Goal: Navigation & Orientation: Find specific page/section

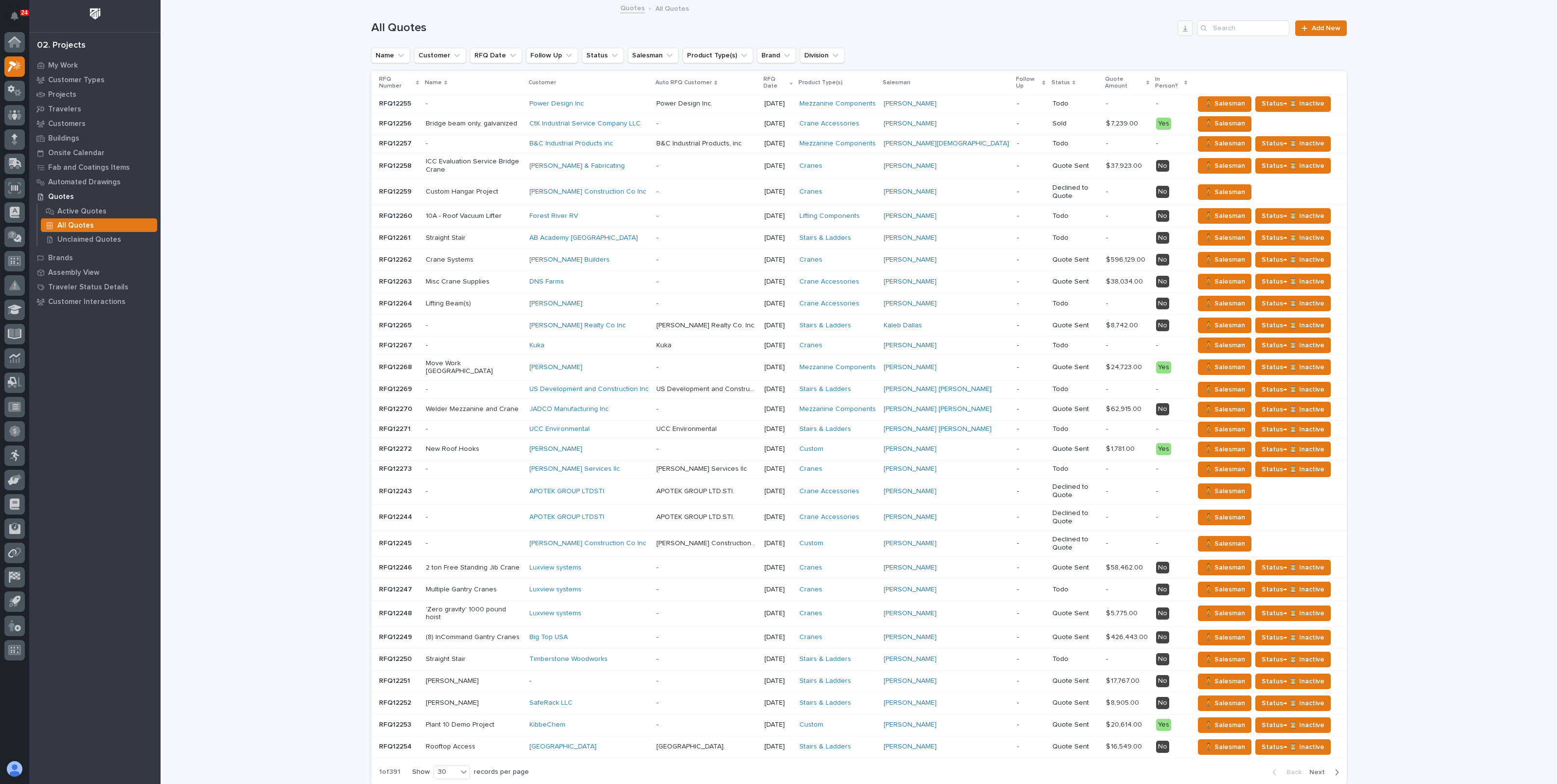
click at [1179, 22] on button "button" at bounding box center [1185, 28] width 15 height 15
click at [306, 166] on div "Loading... Saving… Loading... Saving… All Quotes Add New Name Customer RFQ Date…" at bounding box center [859, 420] width 1396 height 840
click at [268, 83] on div "Loading... Saving… Loading... Saving… All Quotes Add New Name Customer RFQ Date…" at bounding box center [859, 420] width 1396 height 840
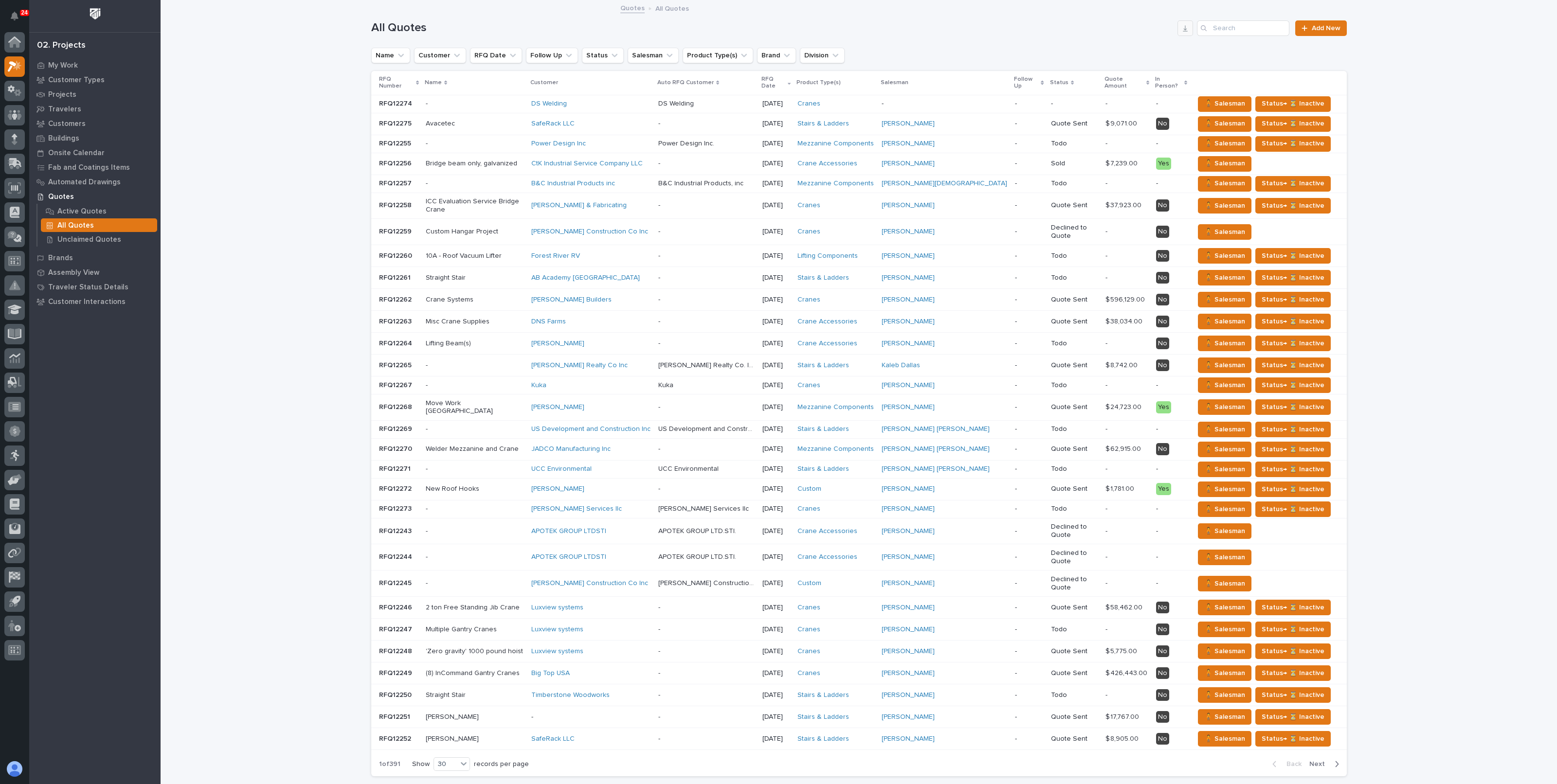
click at [1178, 29] on button "button" at bounding box center [1185, 28] width 15 height 15
click at [194, 105] on div "Loading... Saving… Loading... Saving… All Quotes Add New Name Customer RFQ Date…" at bounding box center [859, 417] width 1396 height 832
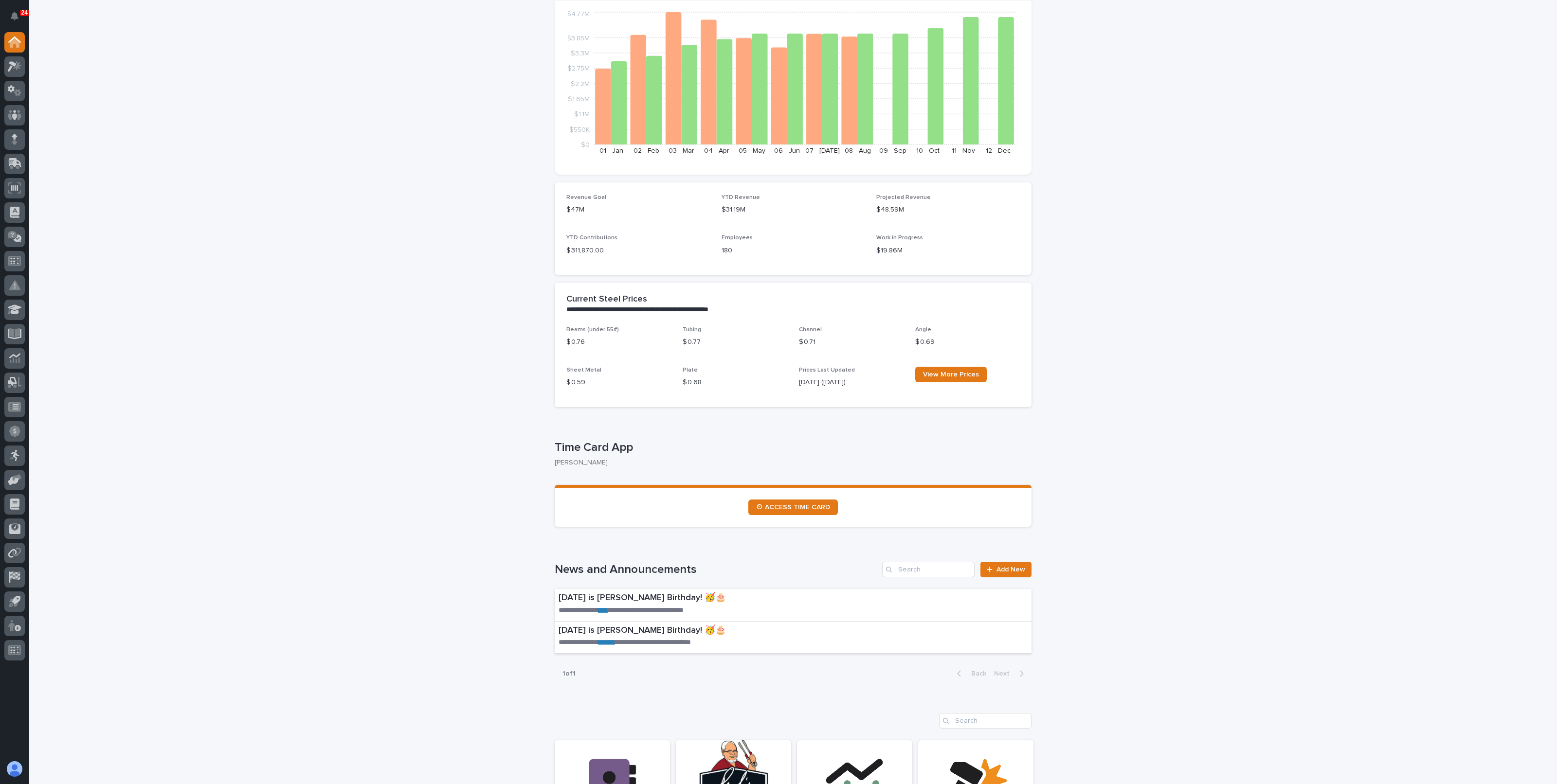
scroll to position [121, 0]
click at [12, 68] on icon at bounding box center [14, 66] width 14 height 11
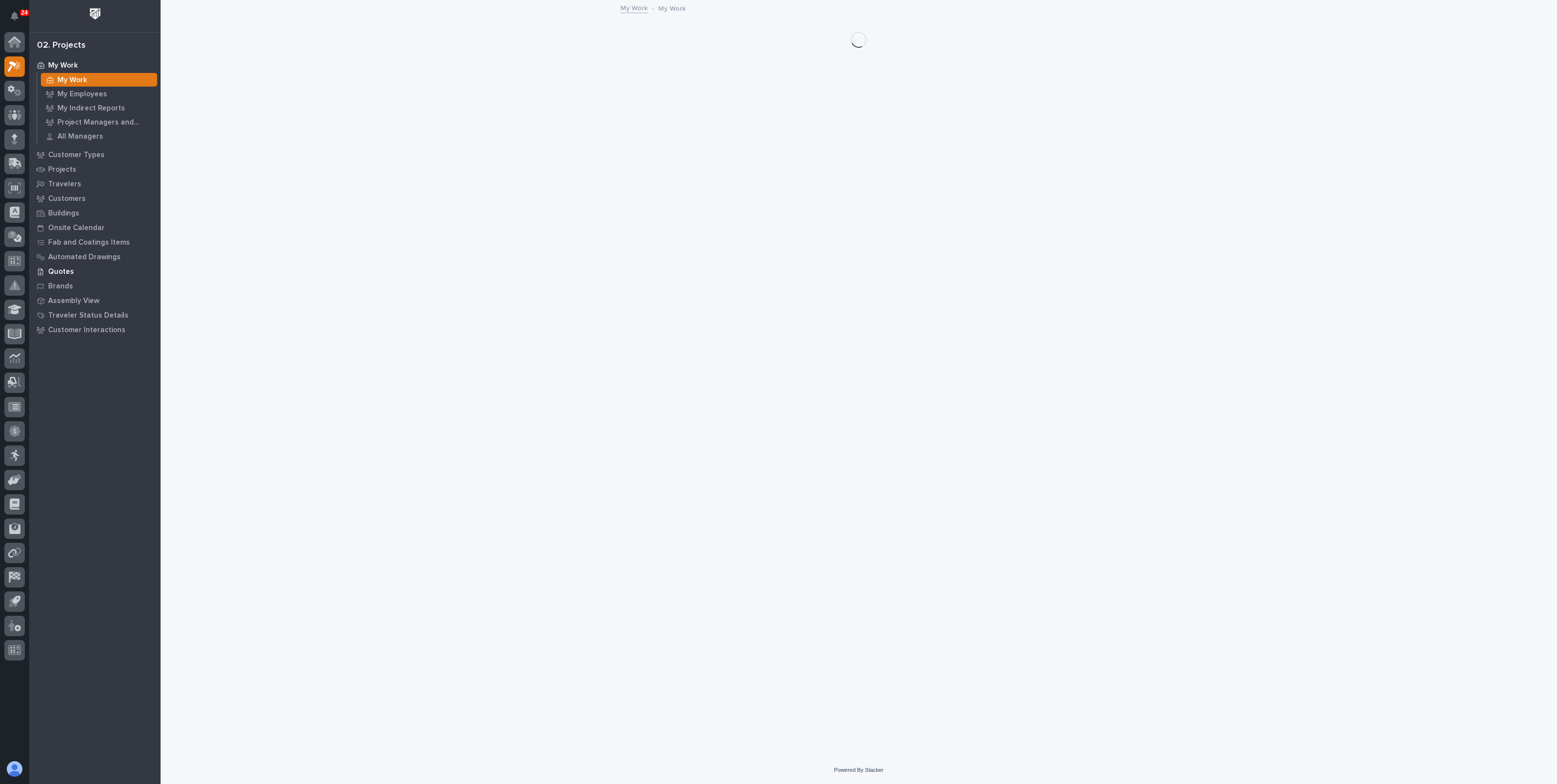
click at [65, 269] on p "Quotes" at bounding box center [61, 272] width 26 height 8
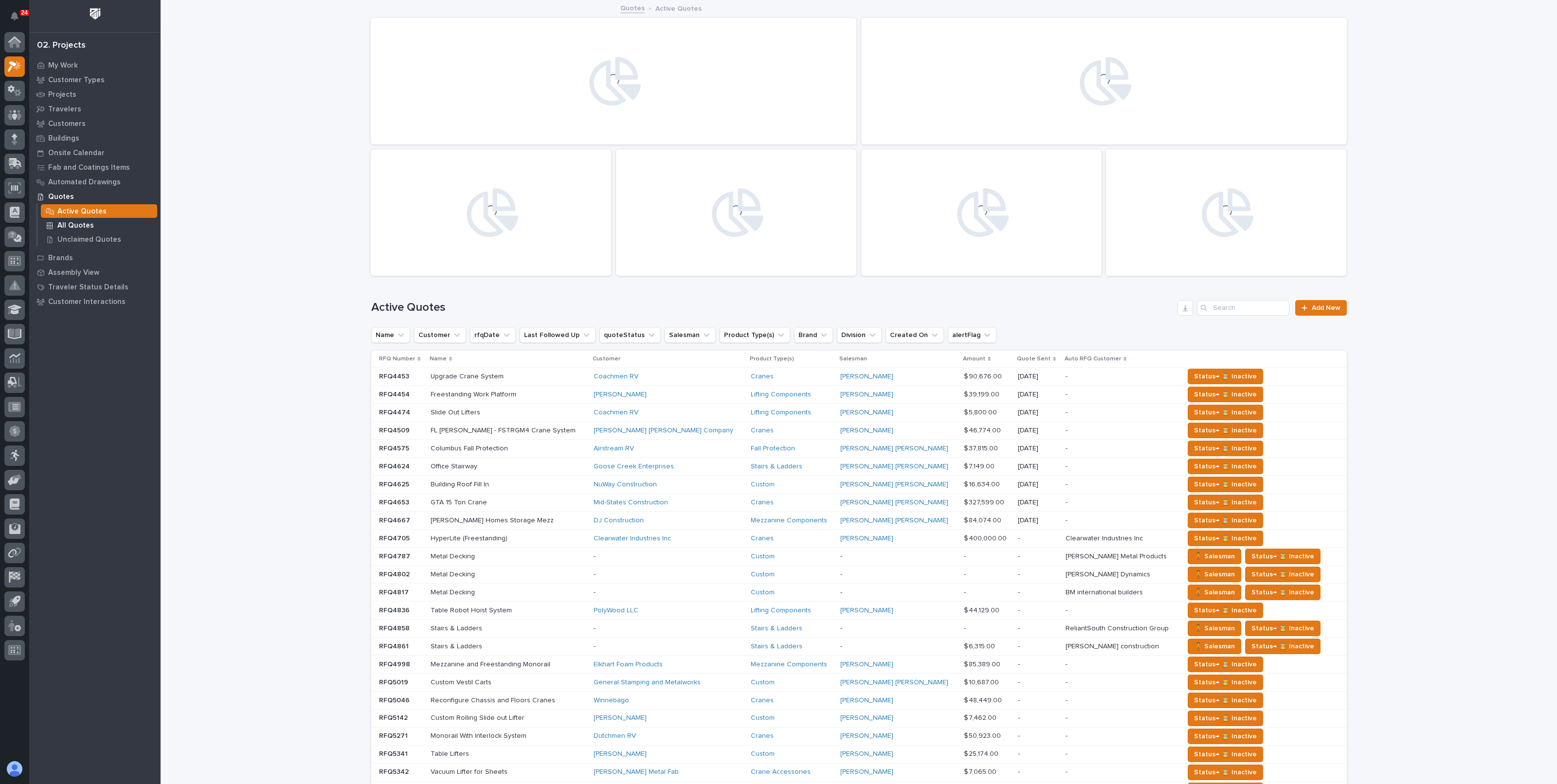
click at [77, 219] on div "All Quotes" at bounding box center [99, 225] width 116 height 13
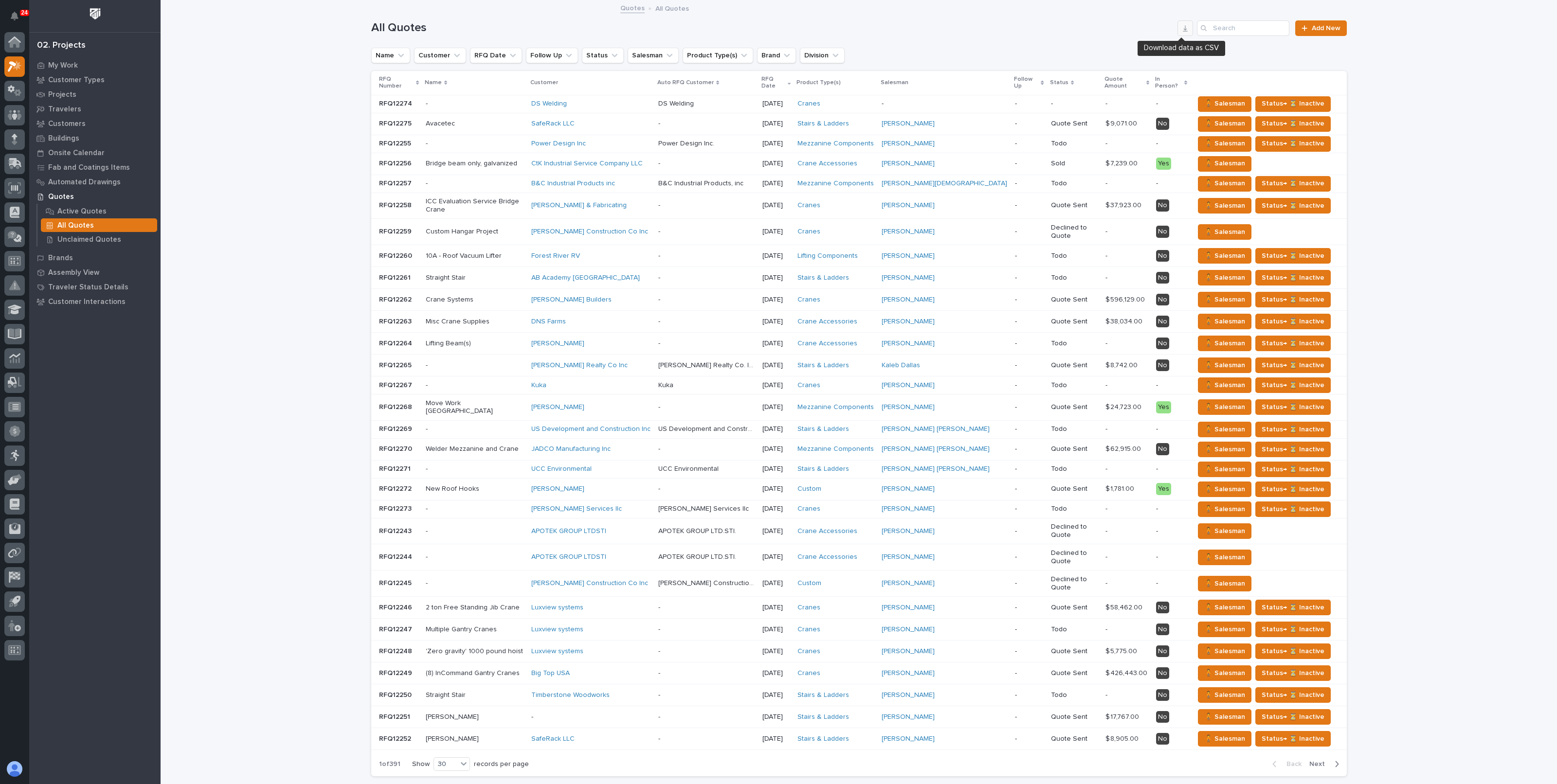
click at [1183, 30] on icon "button" at bounding box center [1185, 29] width 5 height 7
click at [1183, 29] on icon "button" at bounding box center [1185, 29] width 5 height 7
click at [334, 43] on div "Loading... Saving… Loading... Saving… All Quotes Add New Name Customer RFQ Date…" at bounding box center [859, 417] width 1396 height 832
click at [1178, 23] on button "button" at bounding box center [1185, 28] width 15 height 15
